Goal: Task Accomplishment & Management: Use online tool/utility

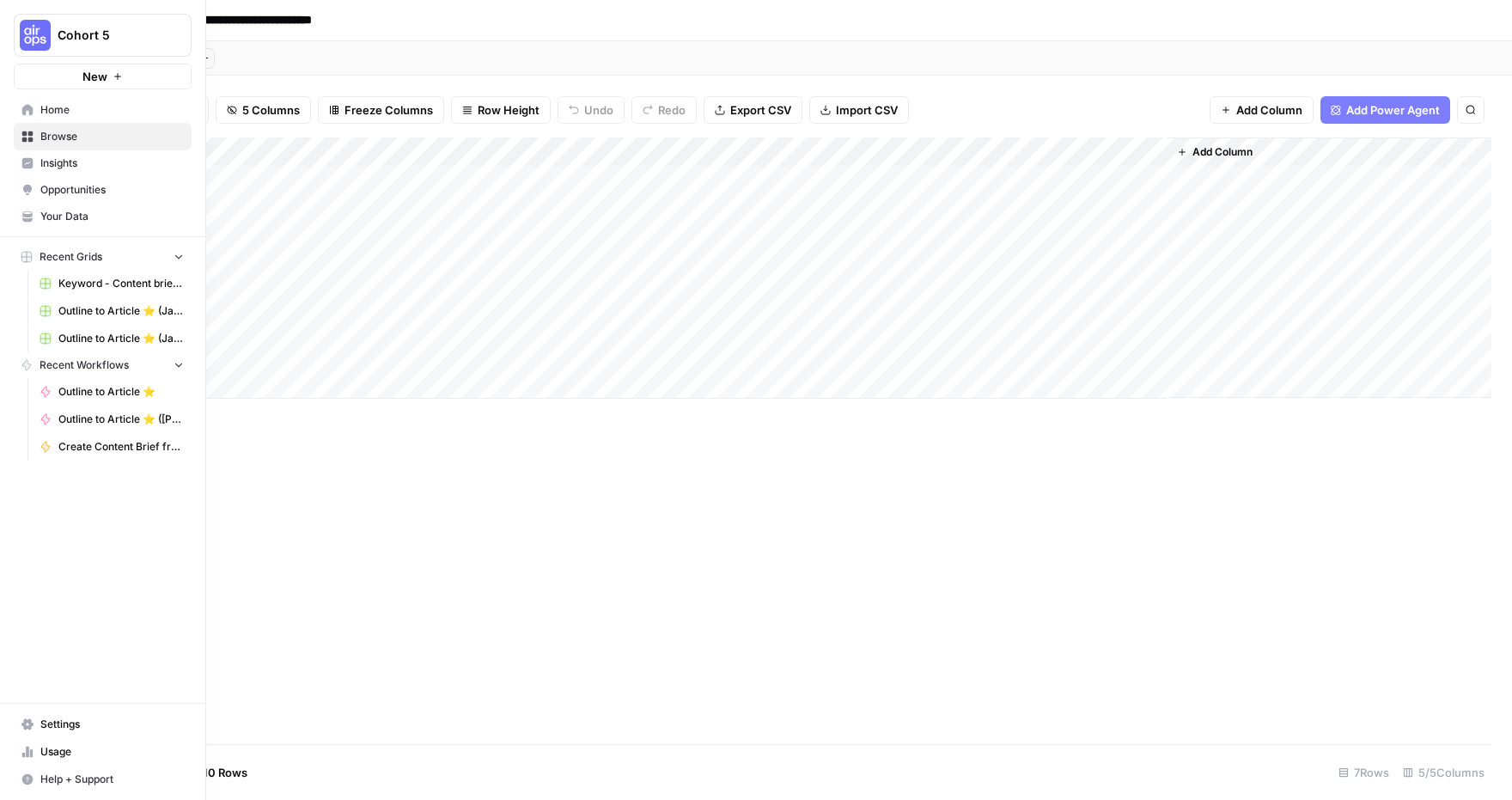
click at [122, 28] on span "Cohort 5" at bounding box center [109, 35] width 104 height 18
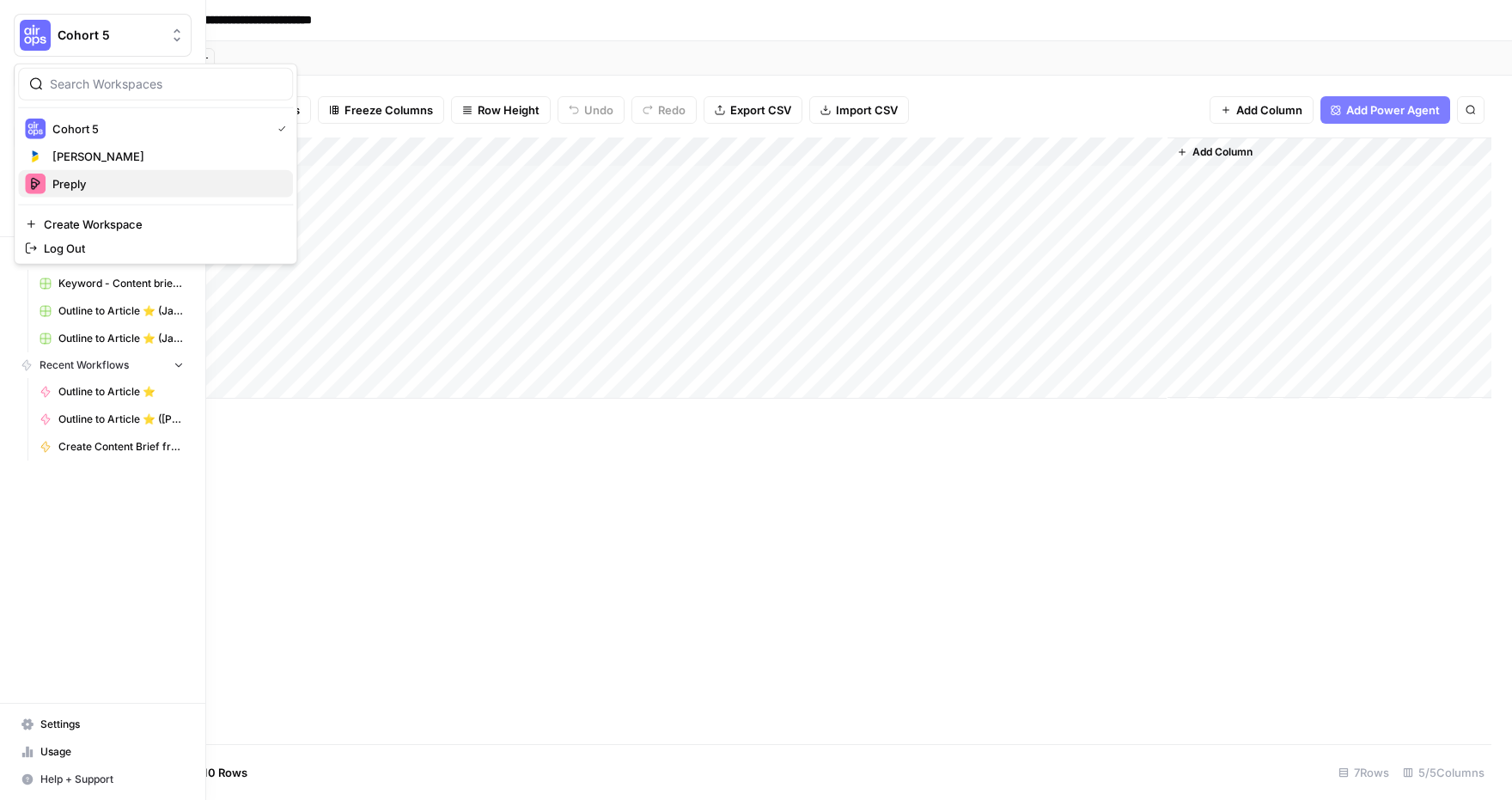
click at [115, 181] on span "Preply" at bounding box center [165, 184] width 226 height 18
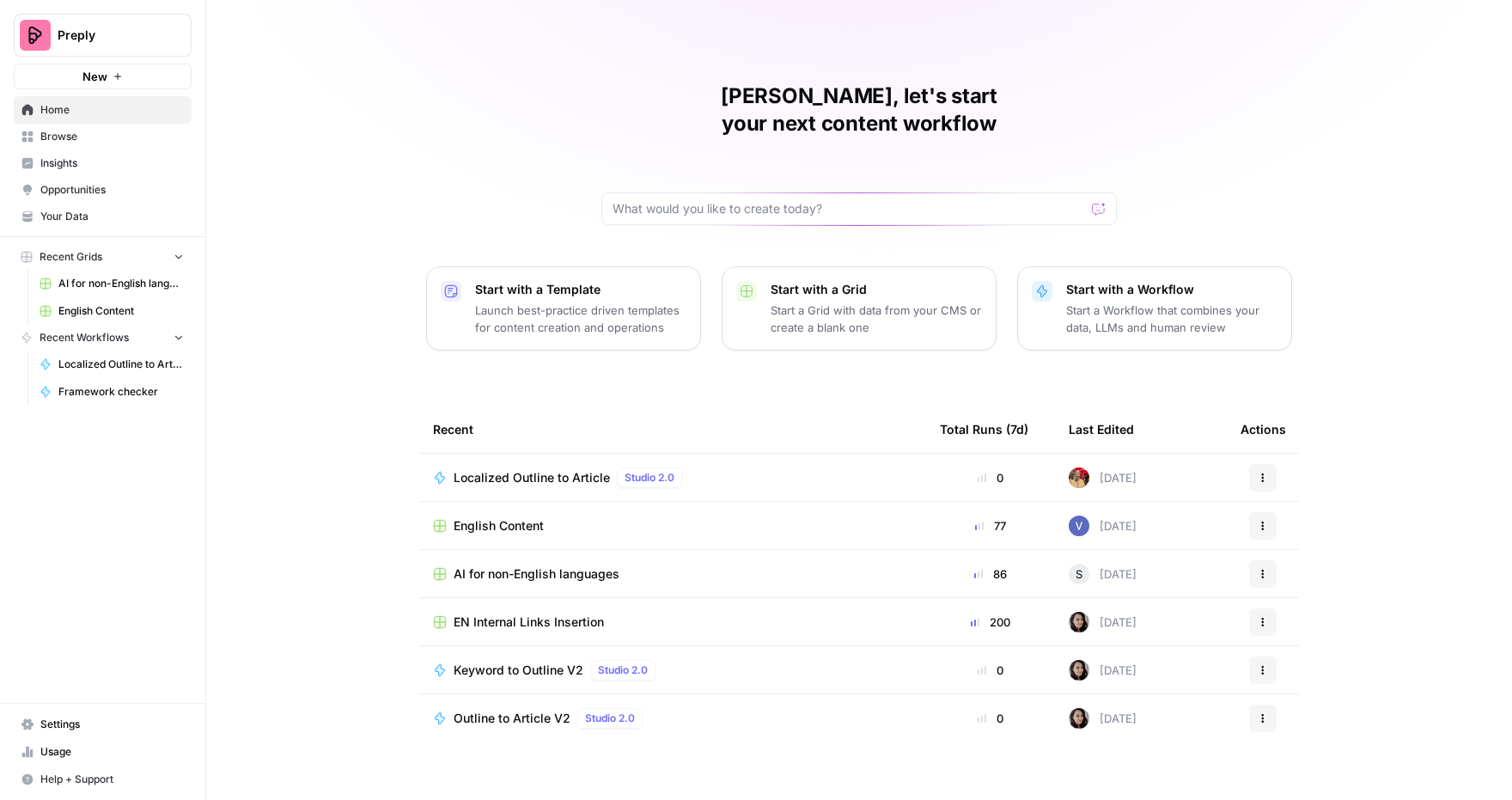
click at [1444, 343] on div "Jaione, let's start your next content workflow Start with a Template Launch bes…" at bounding box center [859, 409] width 1306 height 819
click at [138, 285] on span "AI for non-English languages" at bounding box center [121, 283] width 125 height 16
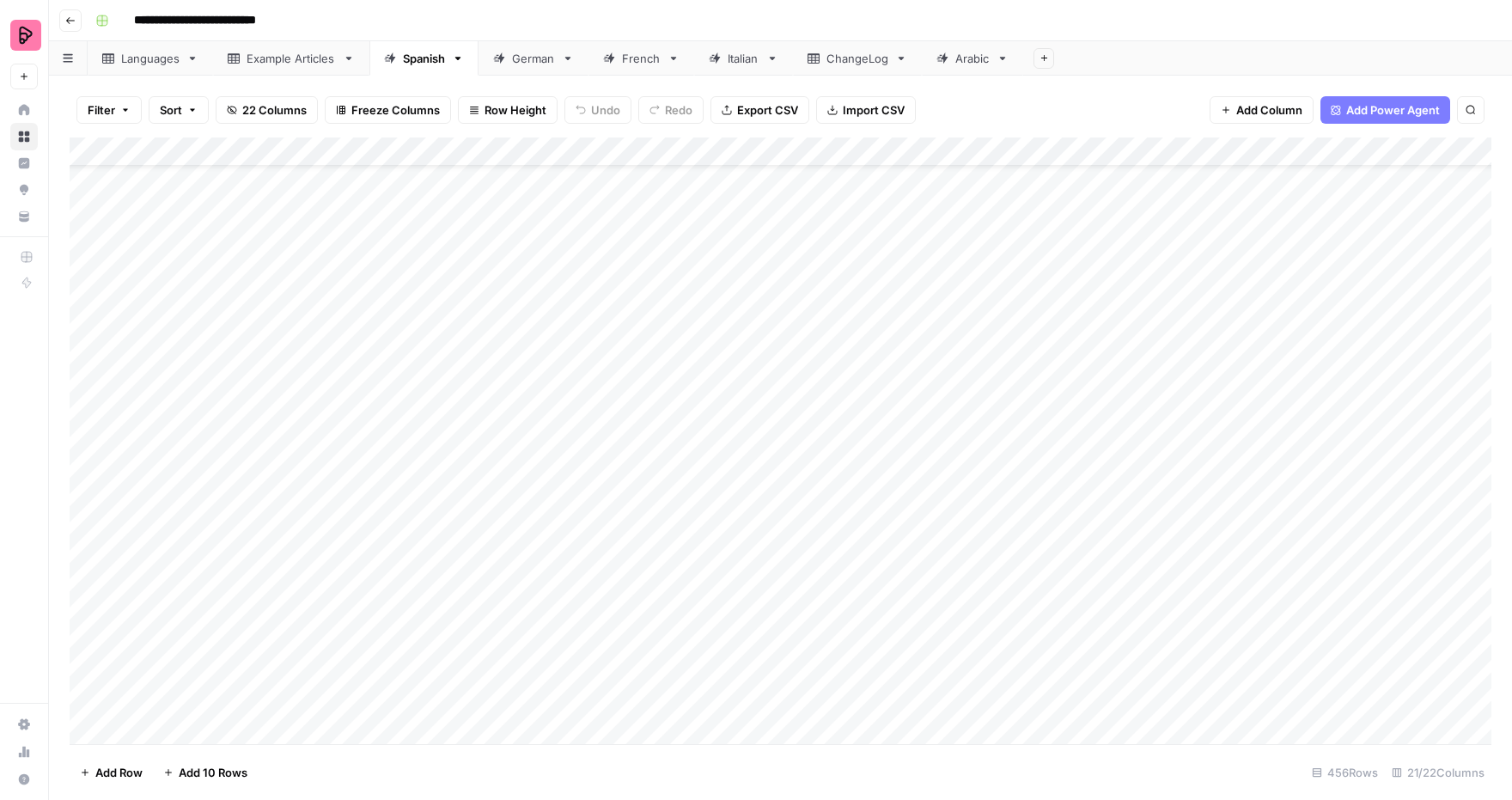
scroll to position [66, 0]
click at [85, 433] on div "Add Column" at bounding box center [780, 441] width 1422 height 608
click at [87, 462] on div "Add Column" at bounding box center [780, 441] width 1422 height 608
click at [91, 493] on div "Add Column" at bounding box center [780, 441] width 1422 height 608
click at [91, 523] on div "Add Column" at bounding box center [780, 441] width 1422 height 608
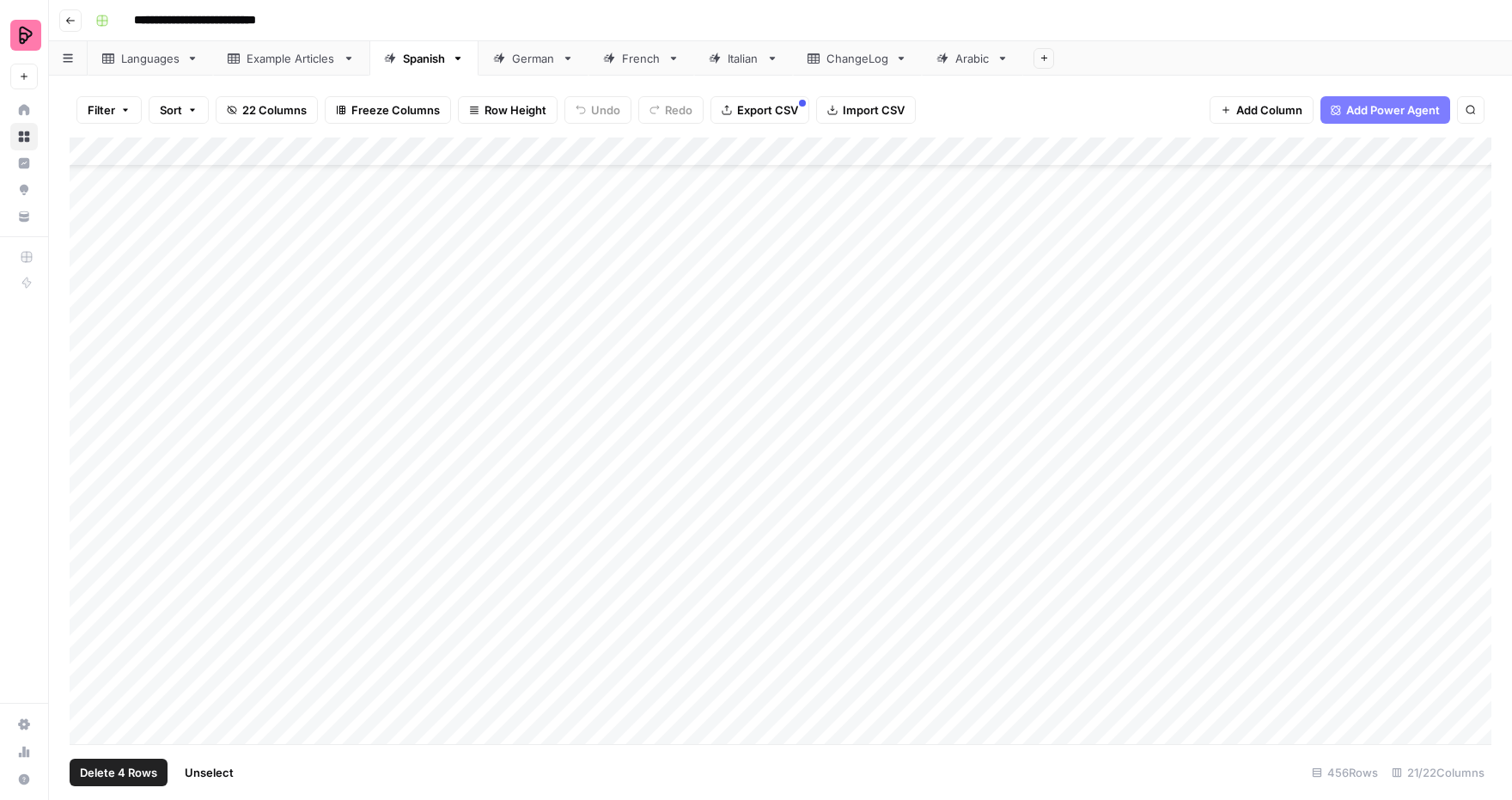
click at [84, 572] on div "Add Column" at bounding box center [780, 441] width 1422 height 608
click at [86, 435] on div "Add Column" at bounding box center [780, 441] width 1422 height 608
click at [86, 458] on div "Add Column" at bounding box center [780, 441] width 1422 height 608
click at [86, 494] on div "Add Column" at bounding box center [780, 441] width 1422 height 608
click at [86, 519] on div "Add Column" at bounding box center [780, 441] width 1422 height 608
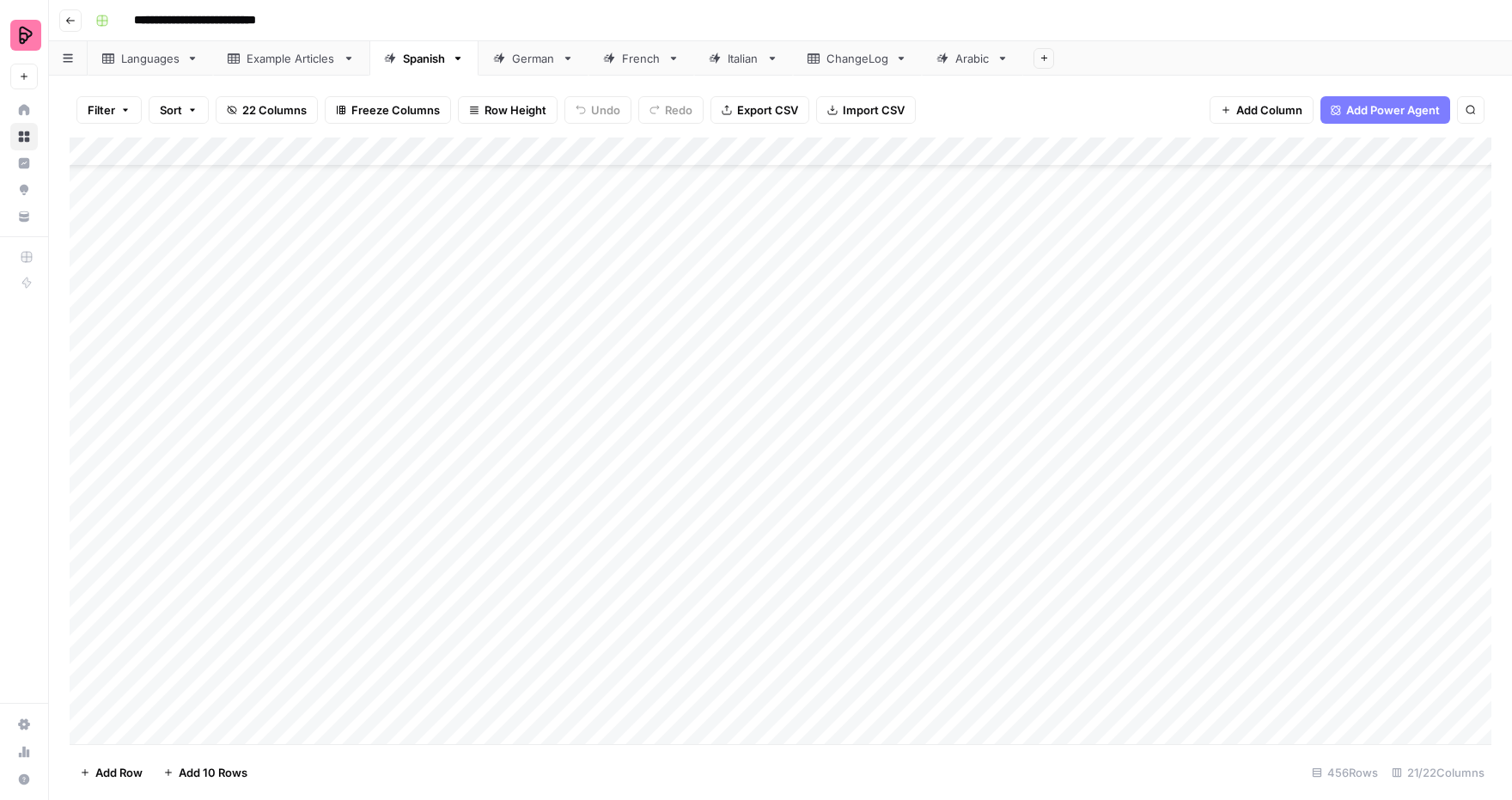
scroll to position [0, 0]
click at [742, 111] on span "Export CSV" at bounding box center [768, 110] width 61 height 18
click at [533, 61] on div "German" at bounding box center [533, 58] width 43 height 18
drag, startPoint x: 916, startPoint y: 149, endPoint x: 733, endPoint y: 150, distance: 183.0
click at [733, 150] on div "Add Column" at bounding box center [780, 441] width 1422 height 608
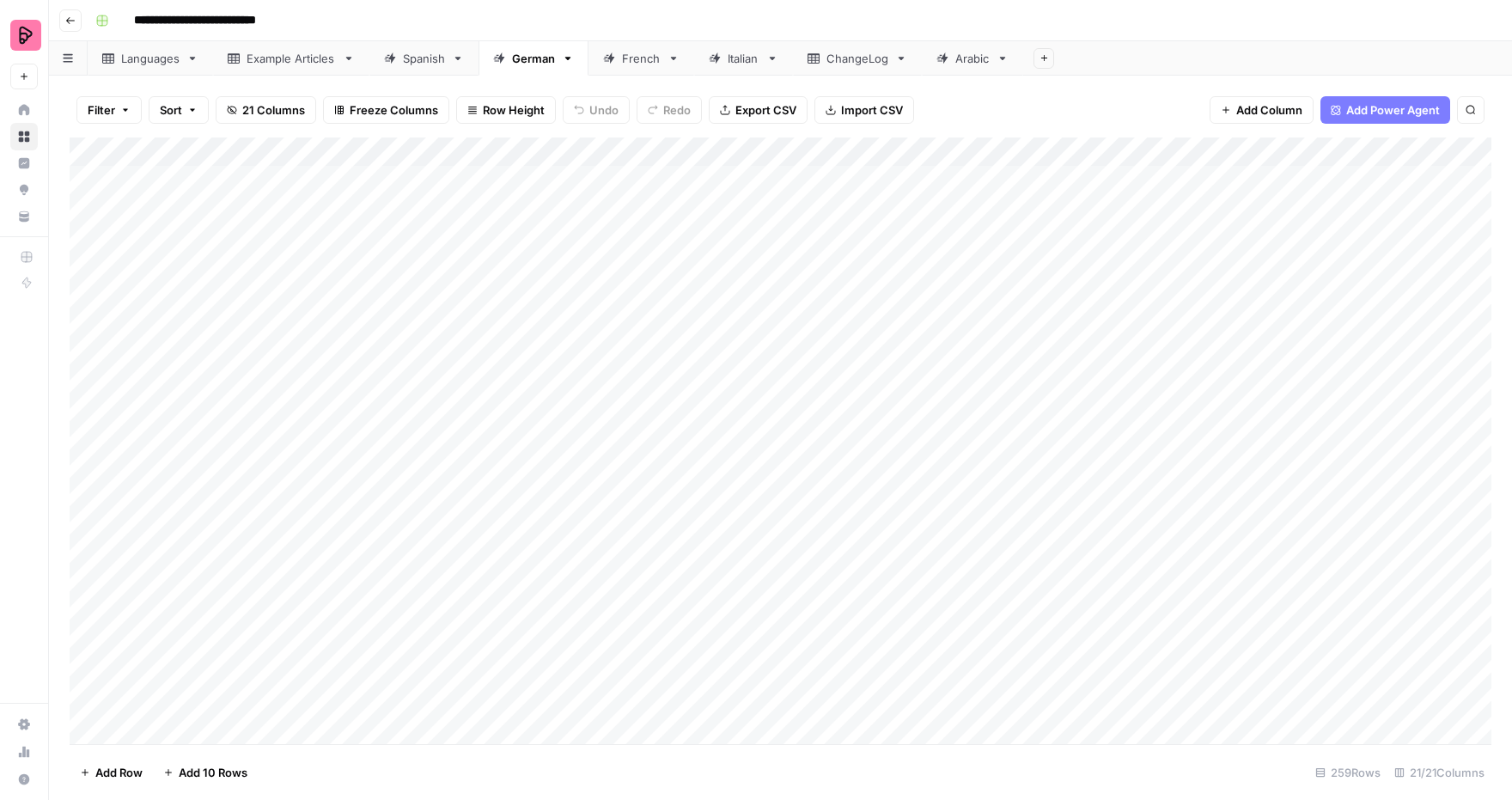
click at [418, 65] on div "Spanish" at bounding box center [423, 58] width 42 height 18
click at [644, 57] on div "French" at bounding box center [641, 58] width 39 height 18
click at [539, 68] on link "German" at bounding box center [533, 58] width 110 height 34
click at [436, 62] on div "Spanish" at bounding box center [423, 58] width 42 height 18
click at [534, 62] on div "German" at bounding box center [533, 58] width 43 height 18
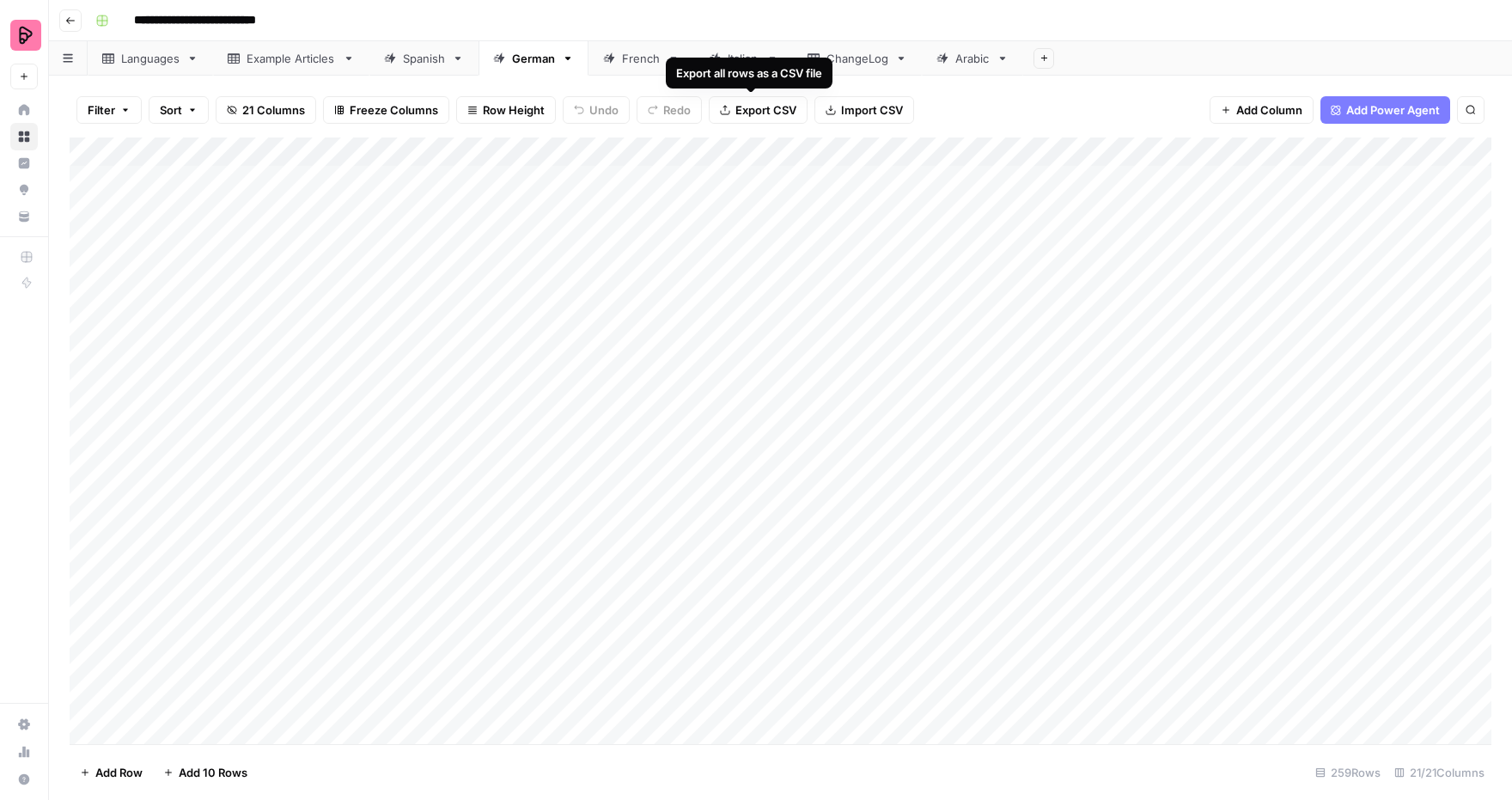
click at [750, 116] on span "Export CSV" at bounding box center [766, 110] width 61 height 18
click at [640, 62] on div "French" at bounding box center [641, 58] width 39 height 18
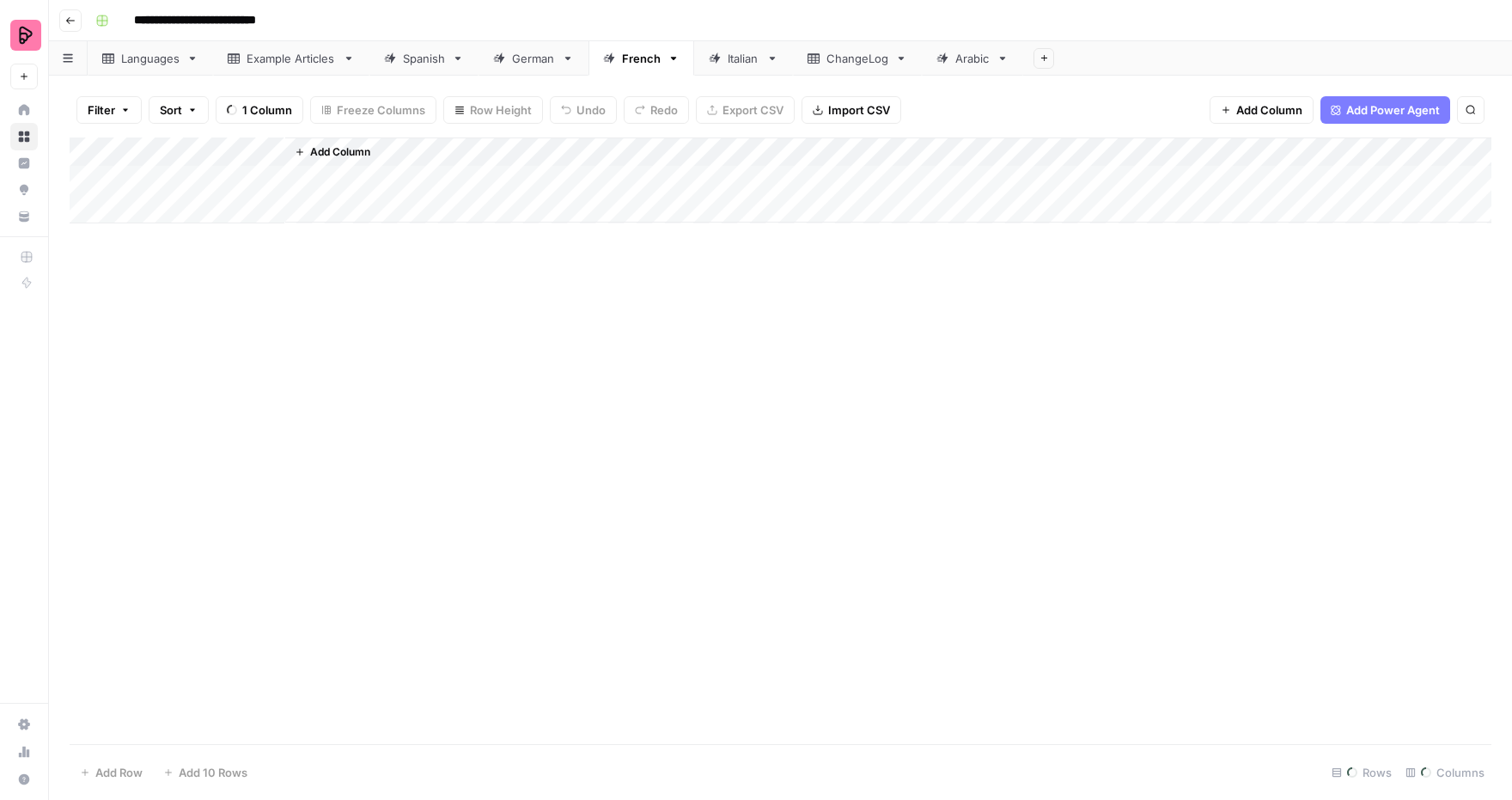
click at [721, 58] on div "Italian" at bounding box center [734, 58] width 51 height 18
click at [641, 57] on div "French" at bounding box center [641, 58] width 39 height 18
click at [750, 113] on span "Export CSV" at bounding box center [768, 110] width 61 height 18
click at [423, 64] on div "Spanish" at bounding box center [423, 58] width 42 height 18
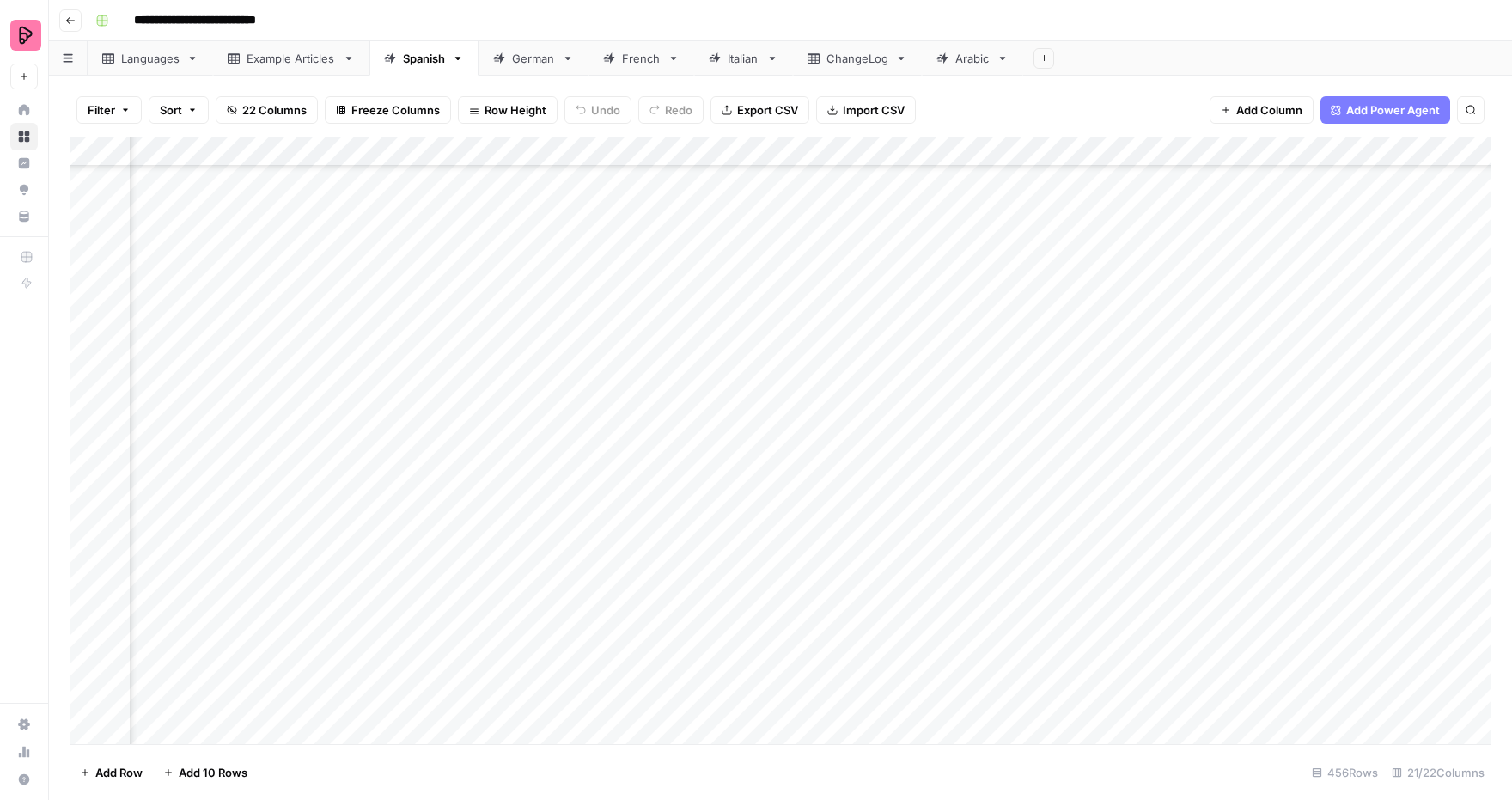
scroll to position [2755, 417]
click at [1044, 396] on div "Add Column" at bounding box center [780, 441] width 1422 height 608
click at [345, 333] on div "Add Column" at bounding box center [780, 441] width 1422 height 608
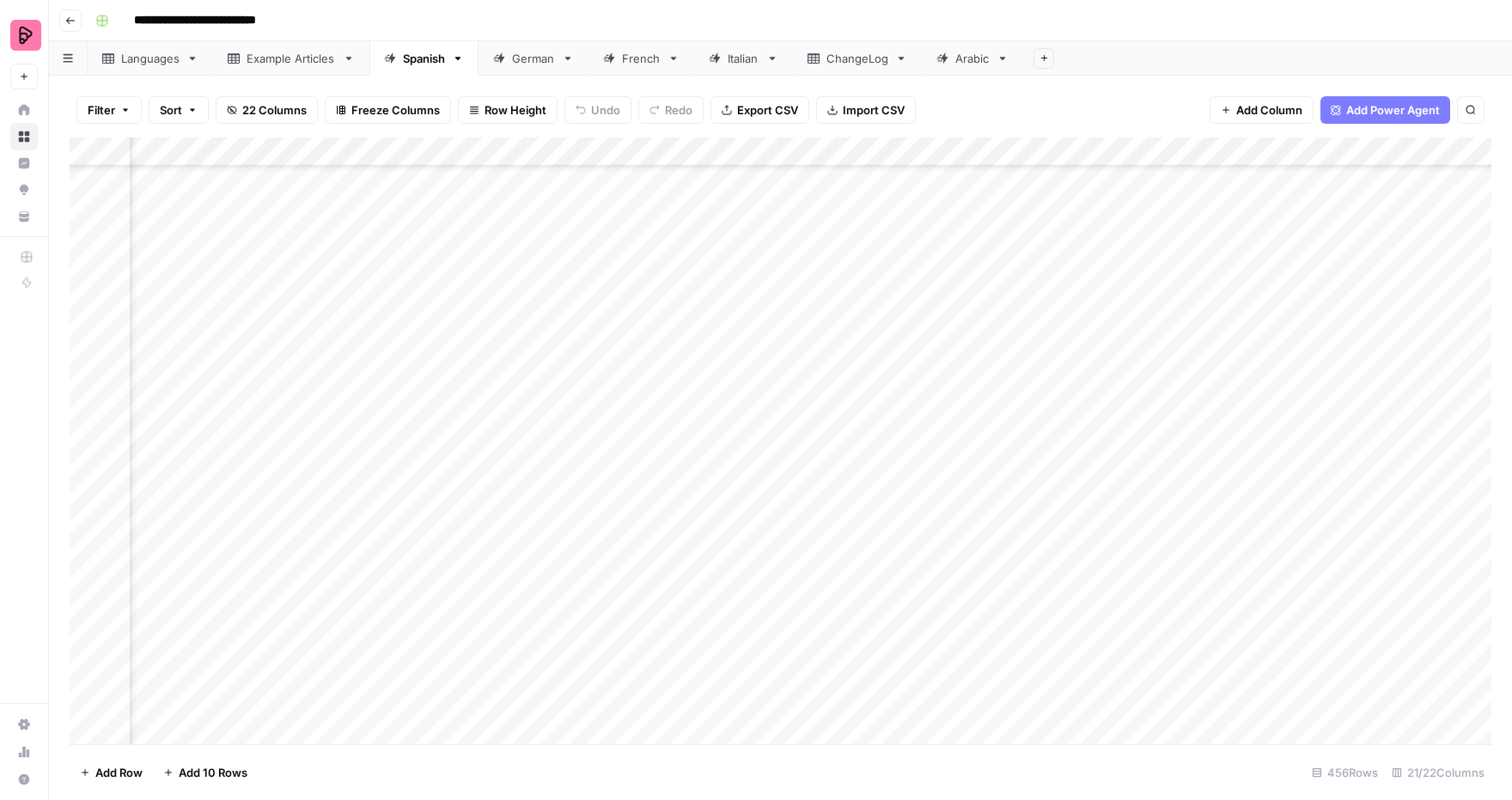
click at [345, 333] on body "**********" at bounding box center [756, 400] width 1512 height 800
click at [532, 57] on div "German" at bounding box center [533, 58] width 43 height 18
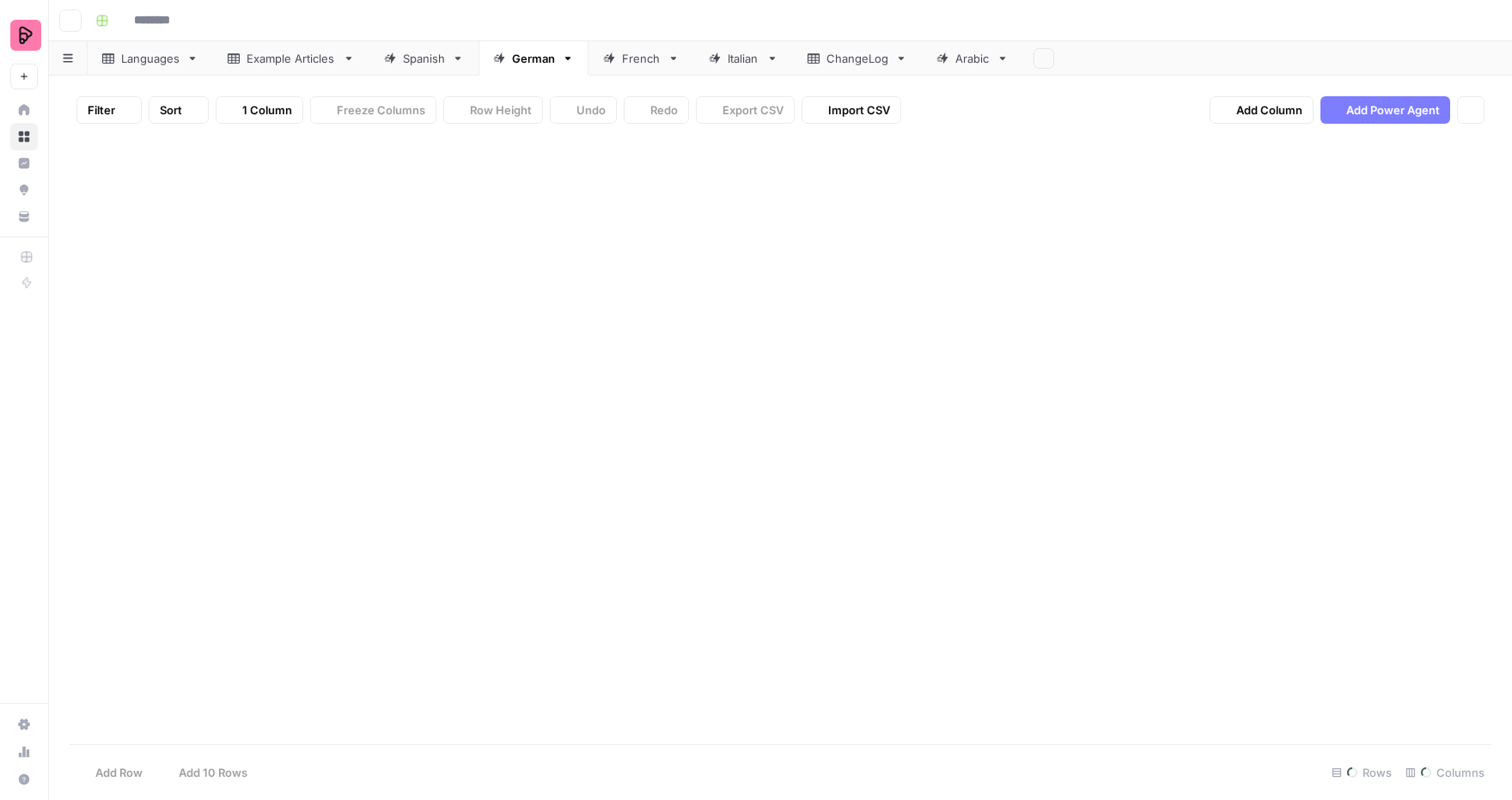
type input "**********"
click at [737, 106] on span "Export CSV" at bounding box center [766, 110] width 61 height 18
click at [638, 48] on link "French" at bounding box center [641, 58] width 106 height 34
click at [775, 110] on span "Export CSV" at bounding box center [768, 110] width 61 height 18
click at [529, 62] on div "German" at bounding box center [533, 58] width 43 height 18
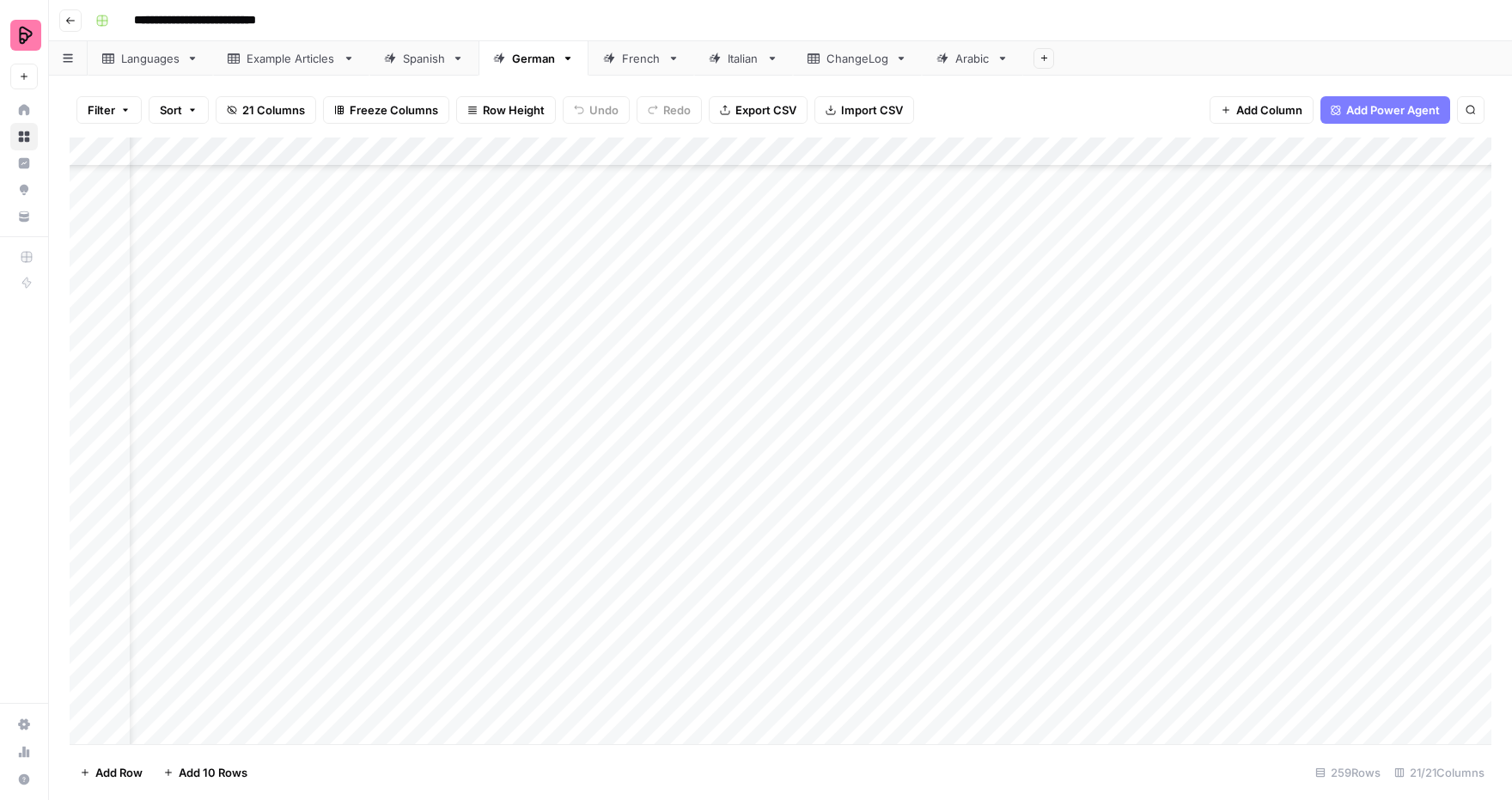
scroll to position [499, 0]
click at [444, 329] on div "Add Column" at bounding box center [780, 441] width 1422 height 608
click at [677, 328] on div "Add Column" at bounding box center [780, 441] width 1422 height 608
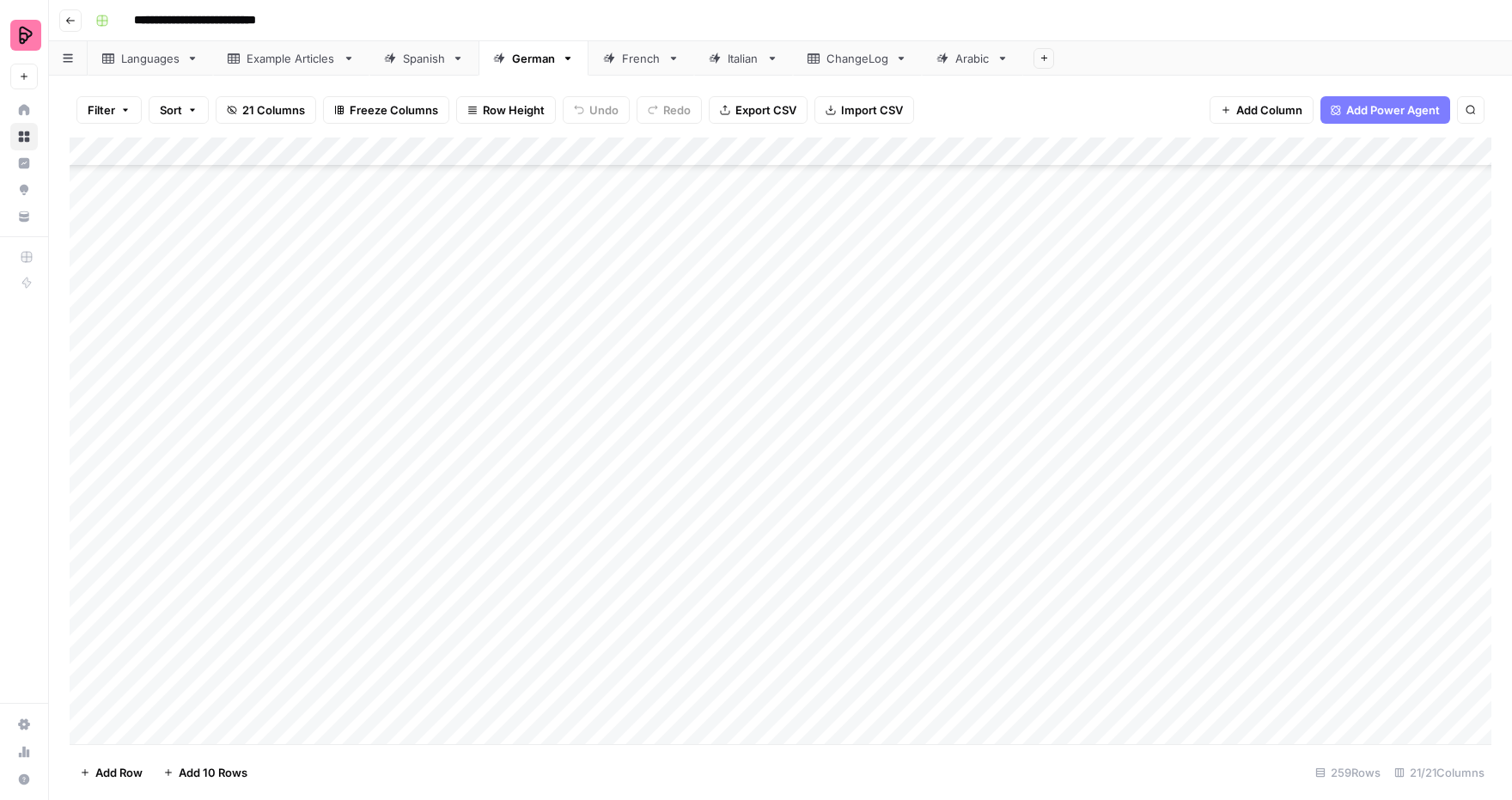
click at [750, 437] on div "Add Column" at bounding box center [780, 441] width 1422 height 608
click at [94, 463] on div "Add Column" at bounding box center [780, 441] width 1422 height 608
click at [125, 773] on span "Delete 1 Row" at bounding box center [114, 772] width 69 height 18
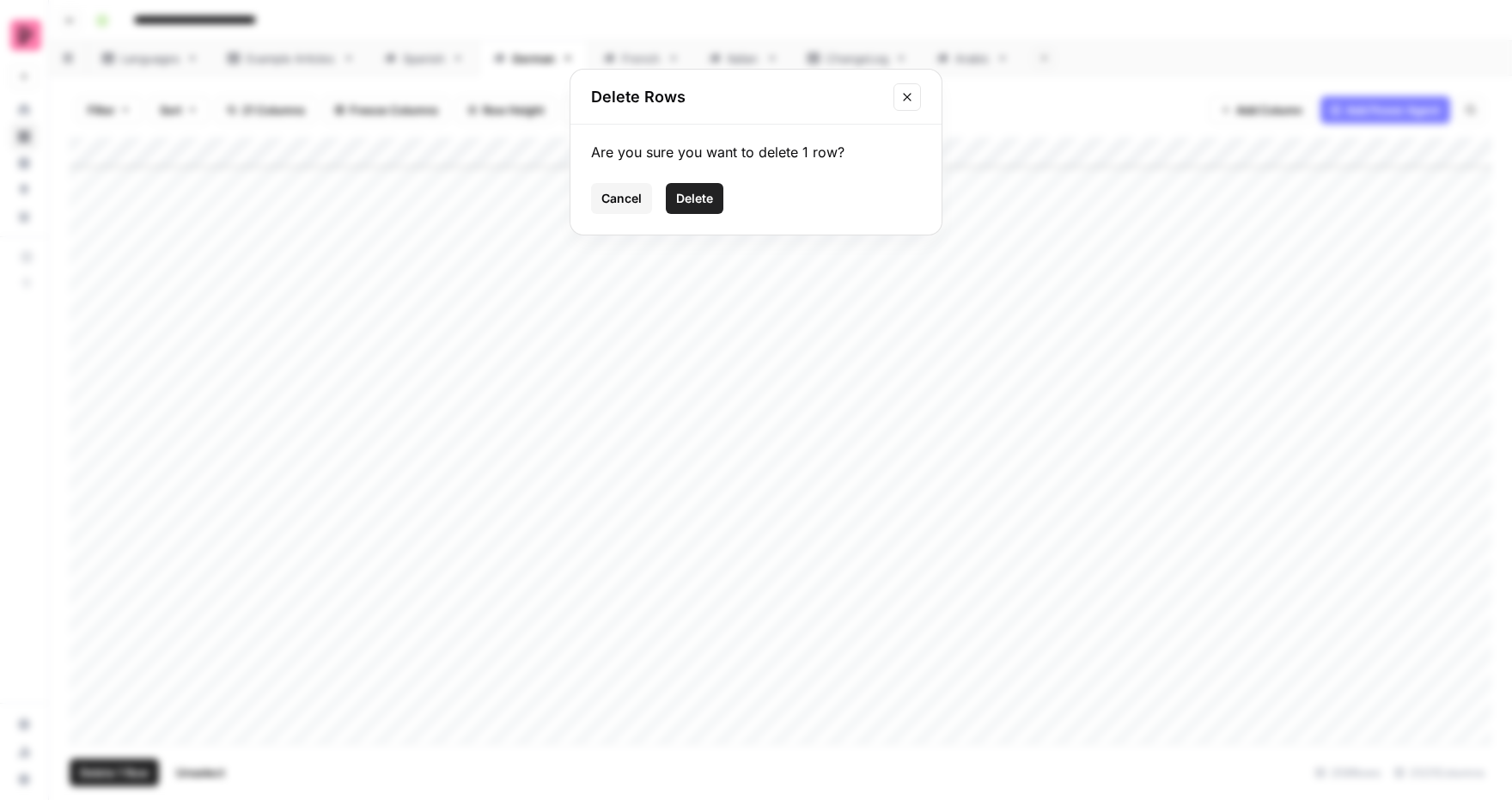
click at [699, 203] on span "Delete" at bounding box center [695, 199] width 37 height 18
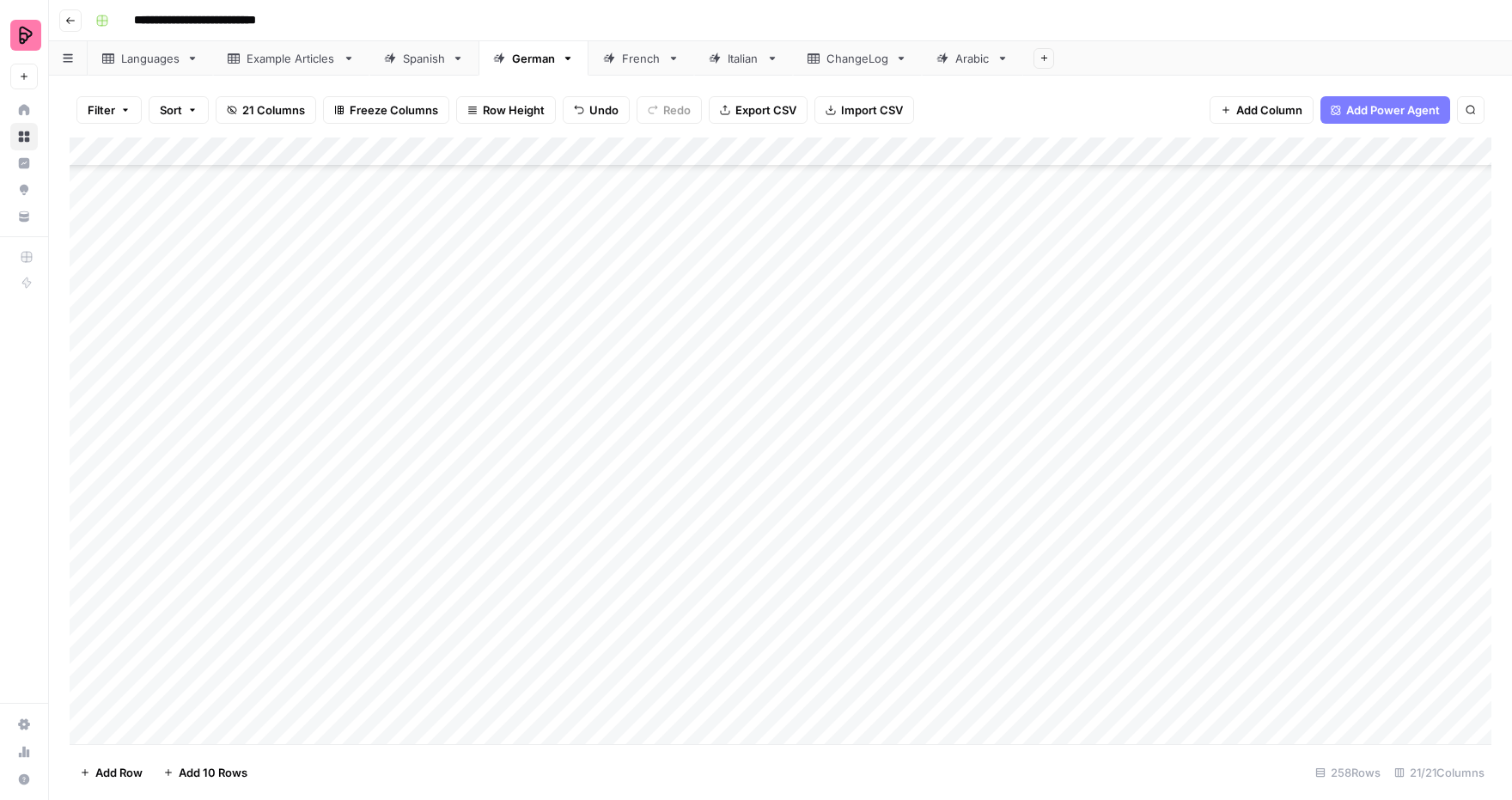
scroll to position [5833, 0]
click at [635, 56] on div "French" at bounding box center [641, 58] width 39 height 18
click at [631, 432] on div "Add Column" at bounding box center [780, 441] width 1422 height 608
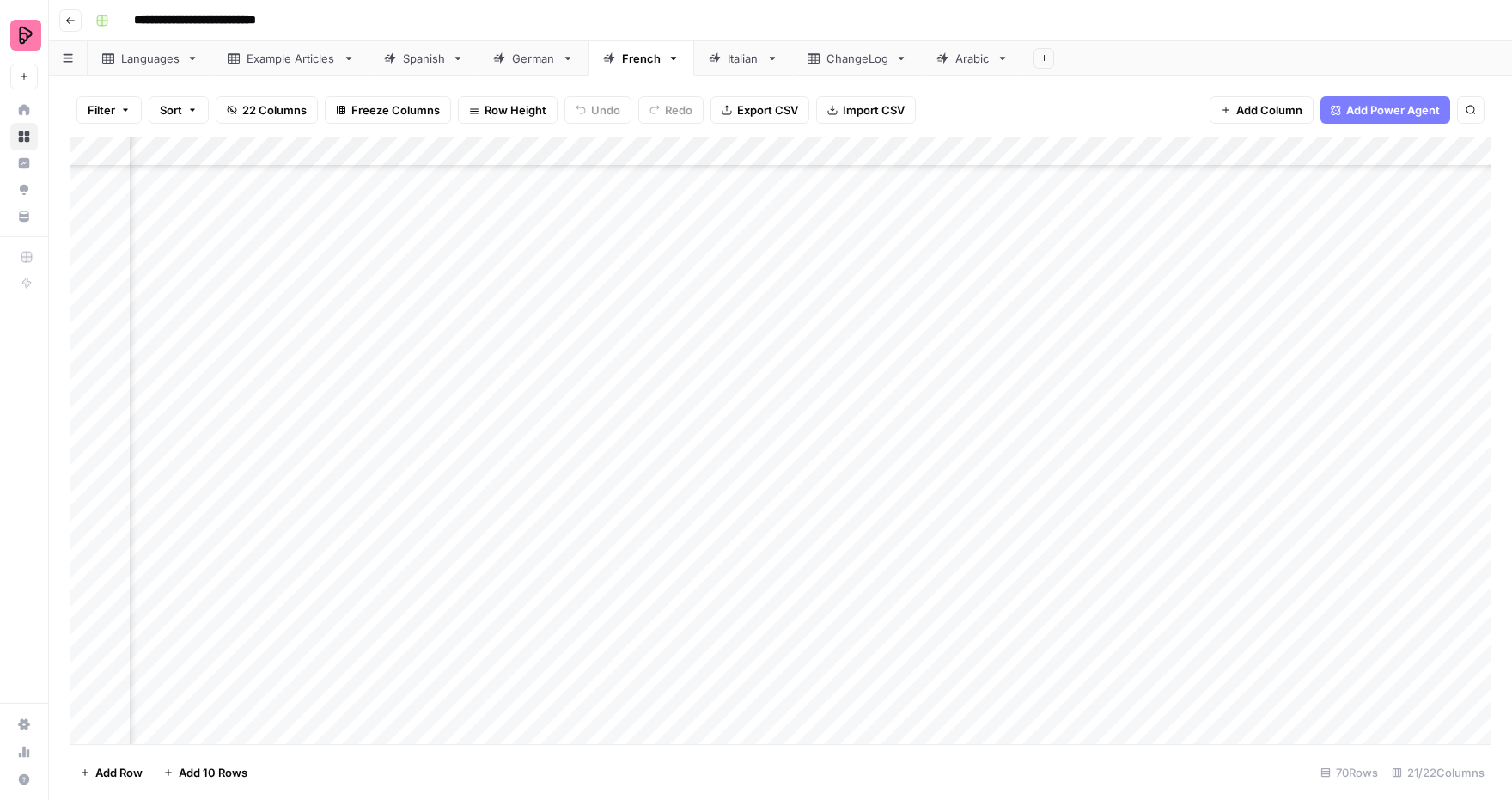
click at [610, 460] on div "Add Column" at bounding box center [780, 441] width 1422 height 608
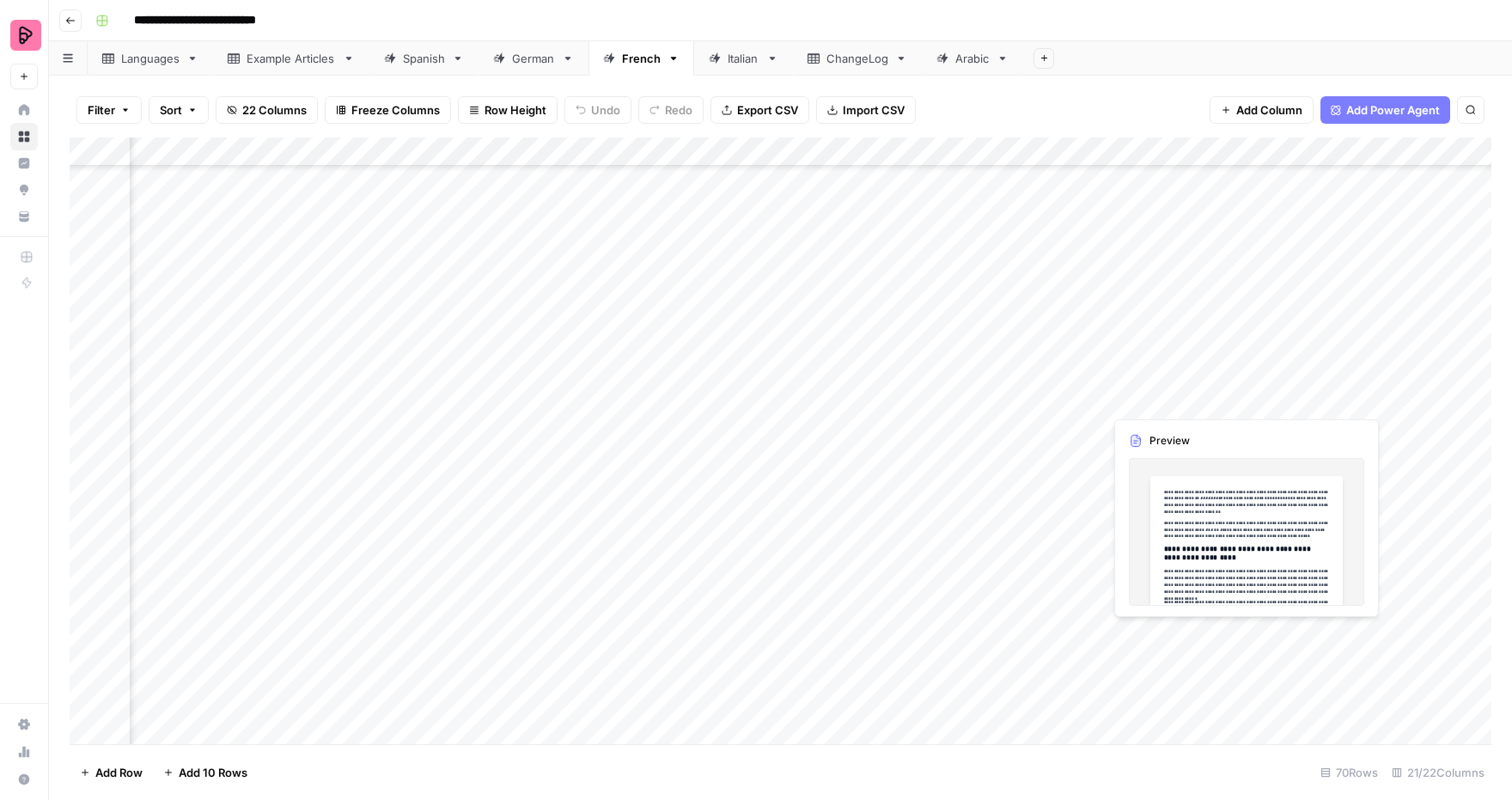
click at [1134, 394] on div "Add Column" at bounding box center [780, 441] width 1422 height 608
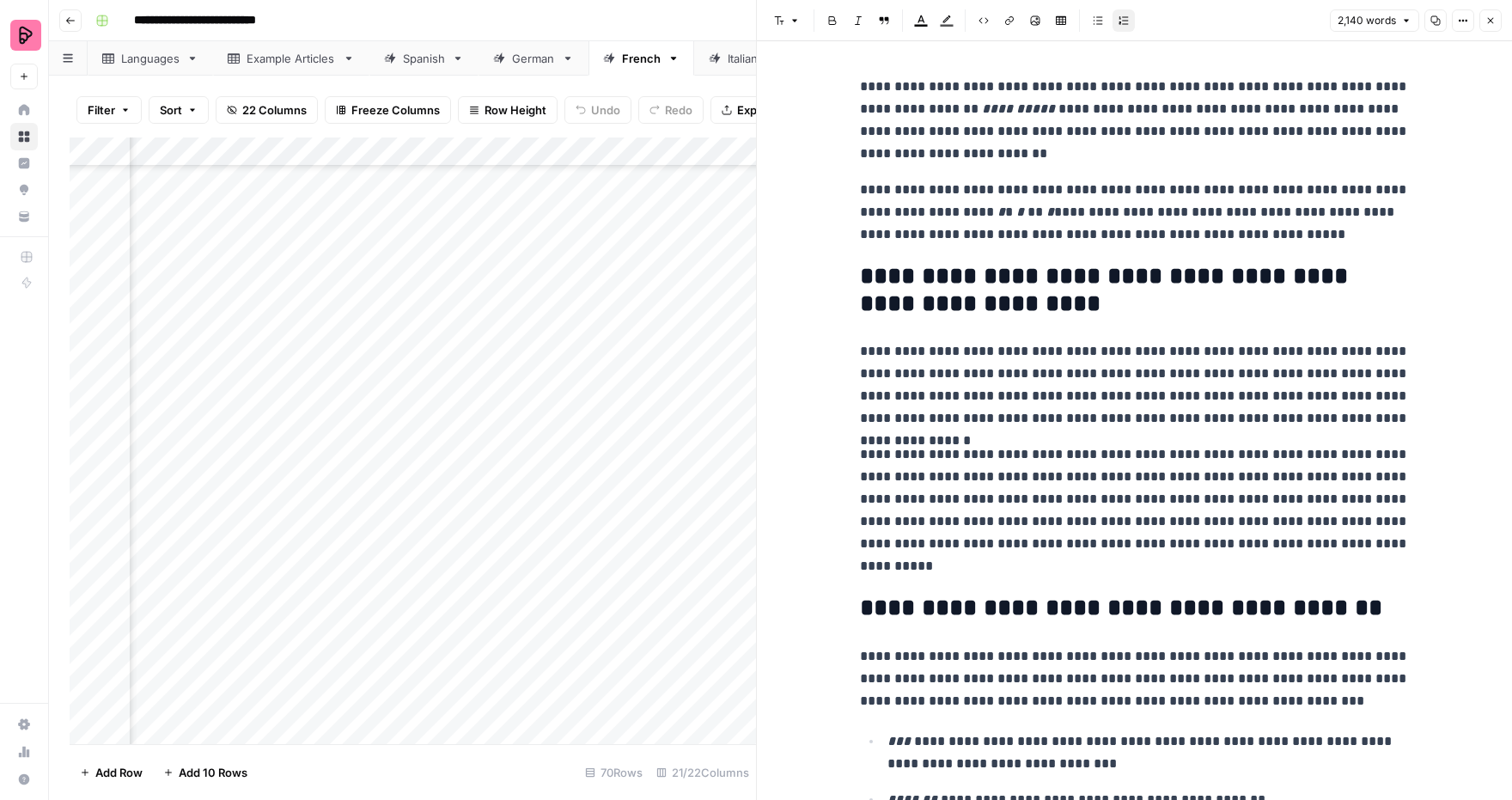
click at [1119, 295] on h2 "**********" at bounding box center [1134, 290] width 550 height 55
drag, startPoint x: 1184, startPoint y: 317, endPoint x: 993, endPoint y: 311, distance: 191.1
click at [993, 315] on h2 "**********" at bounding box center [1134, 290] width 550 height 55
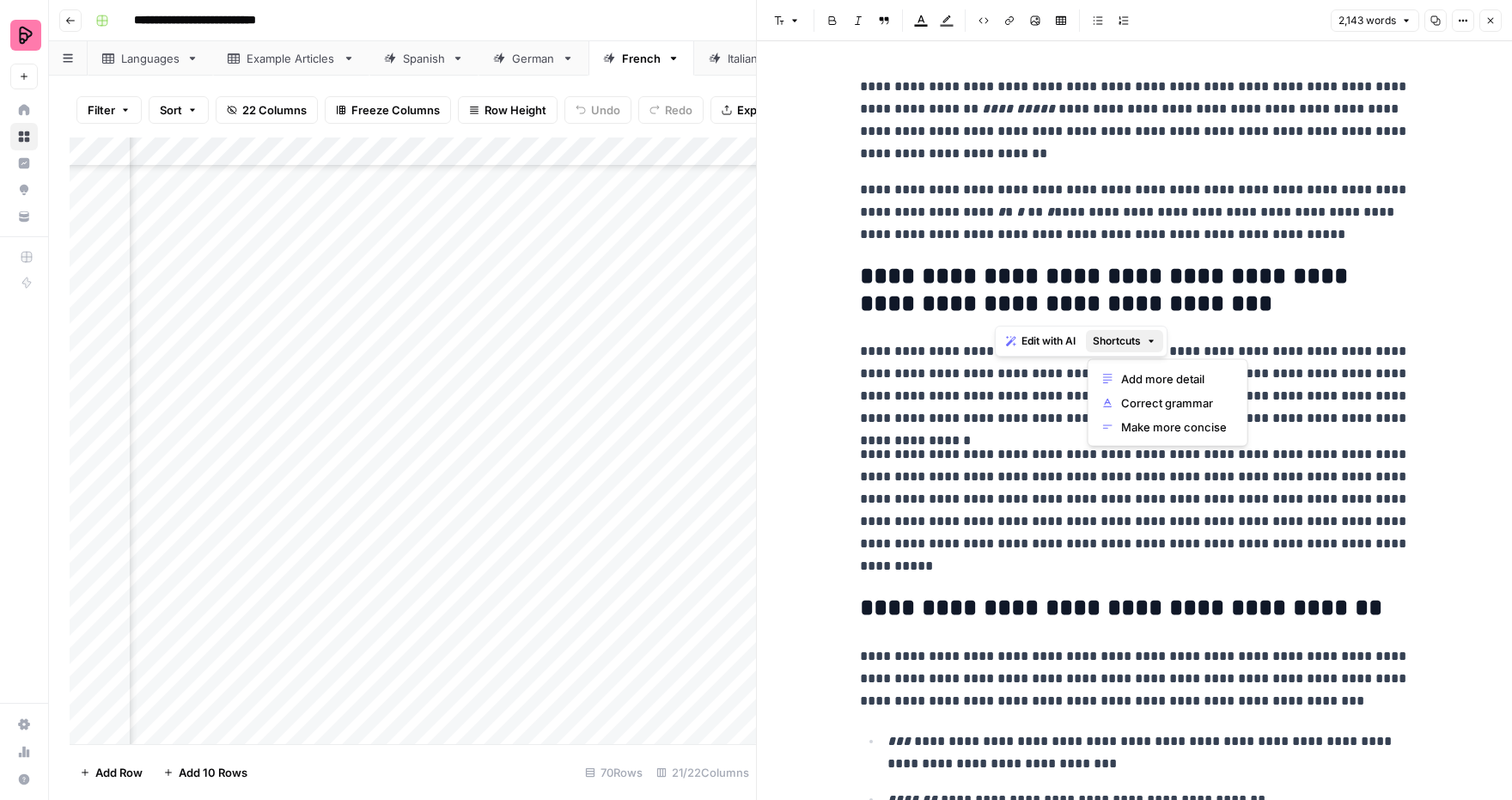
click at [1140, 338] on span "Shortcuts" at bounding box center [1117, 341] width 48 height 16
click at [1193, 308] on h2 "**********" at bounding box center [1134, 290] width 550 height 55
drag, startPoint x: 1193, startPoint y: 308, endPoint x: 993, endPoint y: 309, distance: 200.0
click at [993, 309] on h2 "**********" at bounding box center [1134, 290] width 550 height 55
